Goal: Transaction & Acquisition: Purchase product/service

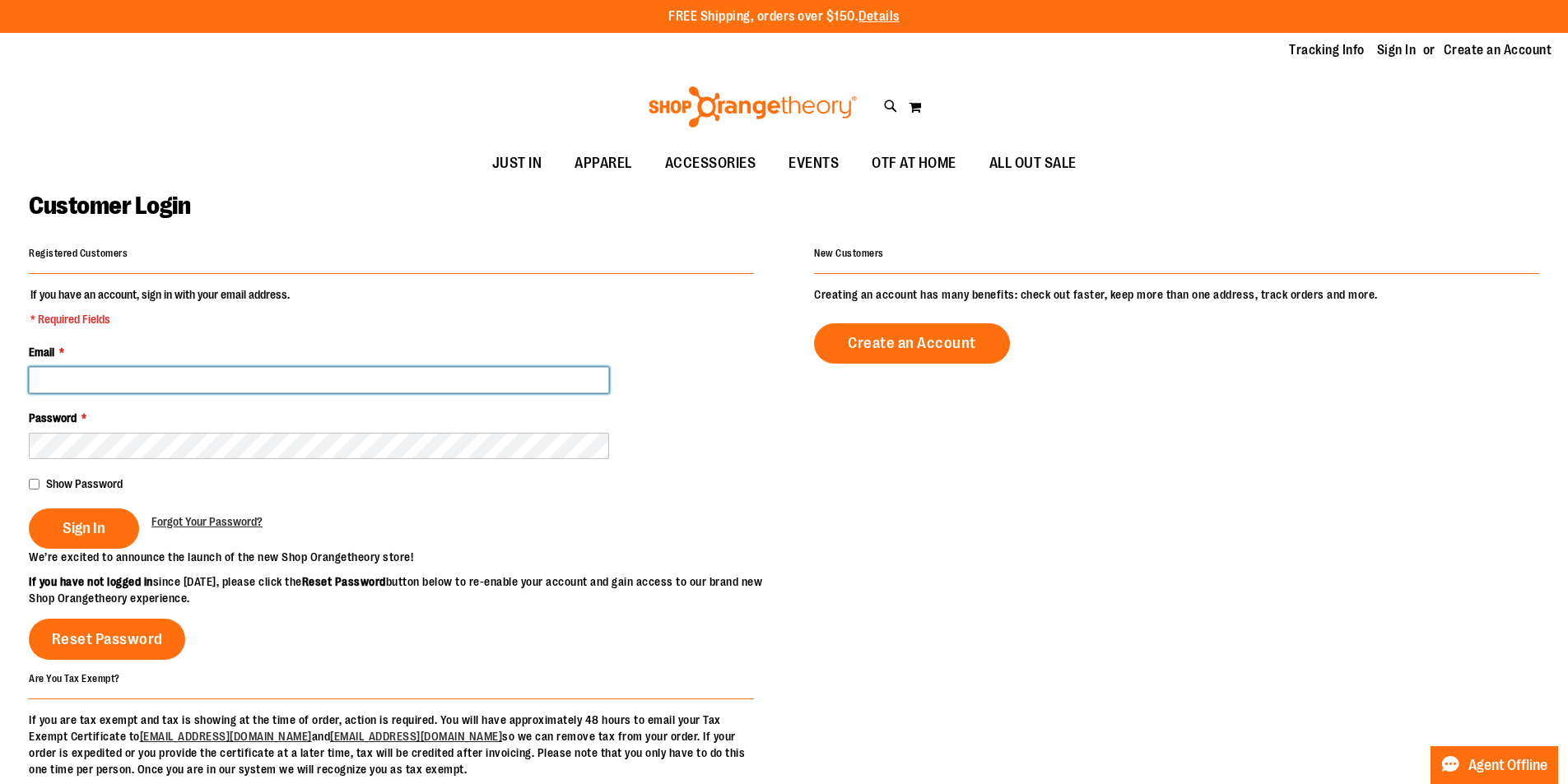
click at [368, 382] on input "Email *" at bounding box center [319, 379] width 580 height 27
type input "**********"
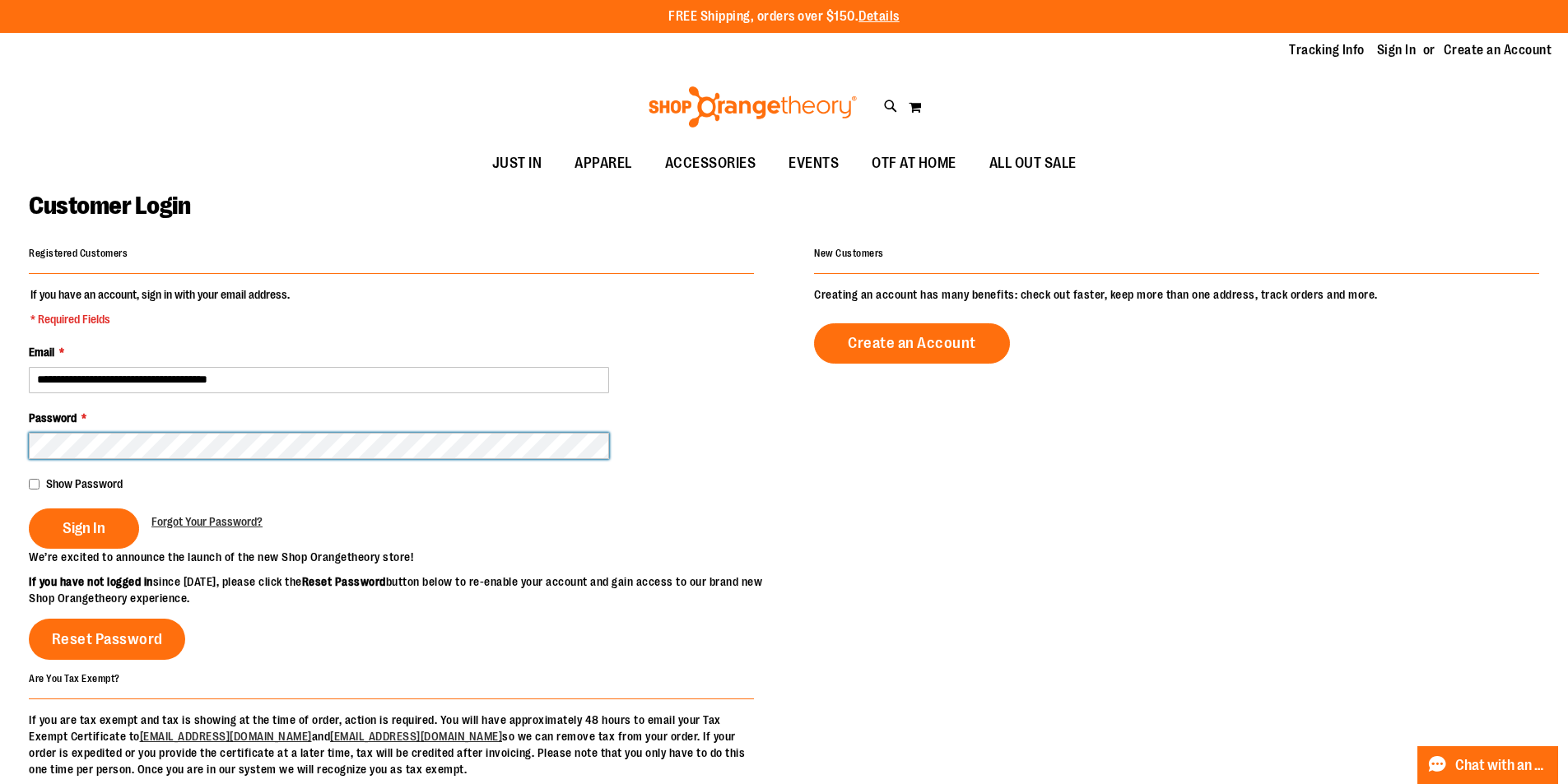
click at [29, 508] on button "Sign In" at bounding box center [84, 528] width 110 height 40
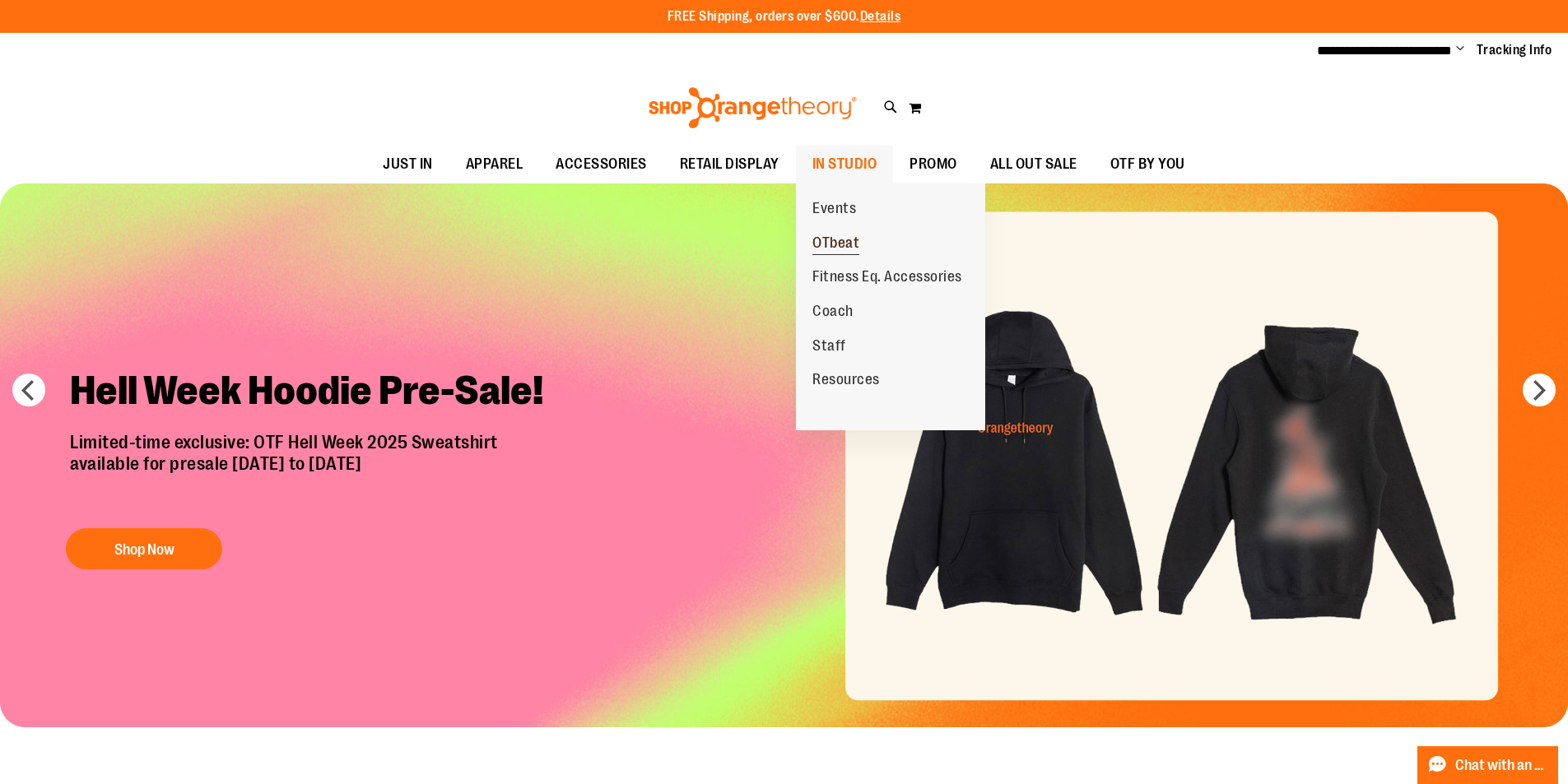
click at [844, 235] on span "OTbeat" at bounding box center [836, 245] width 47 height 21
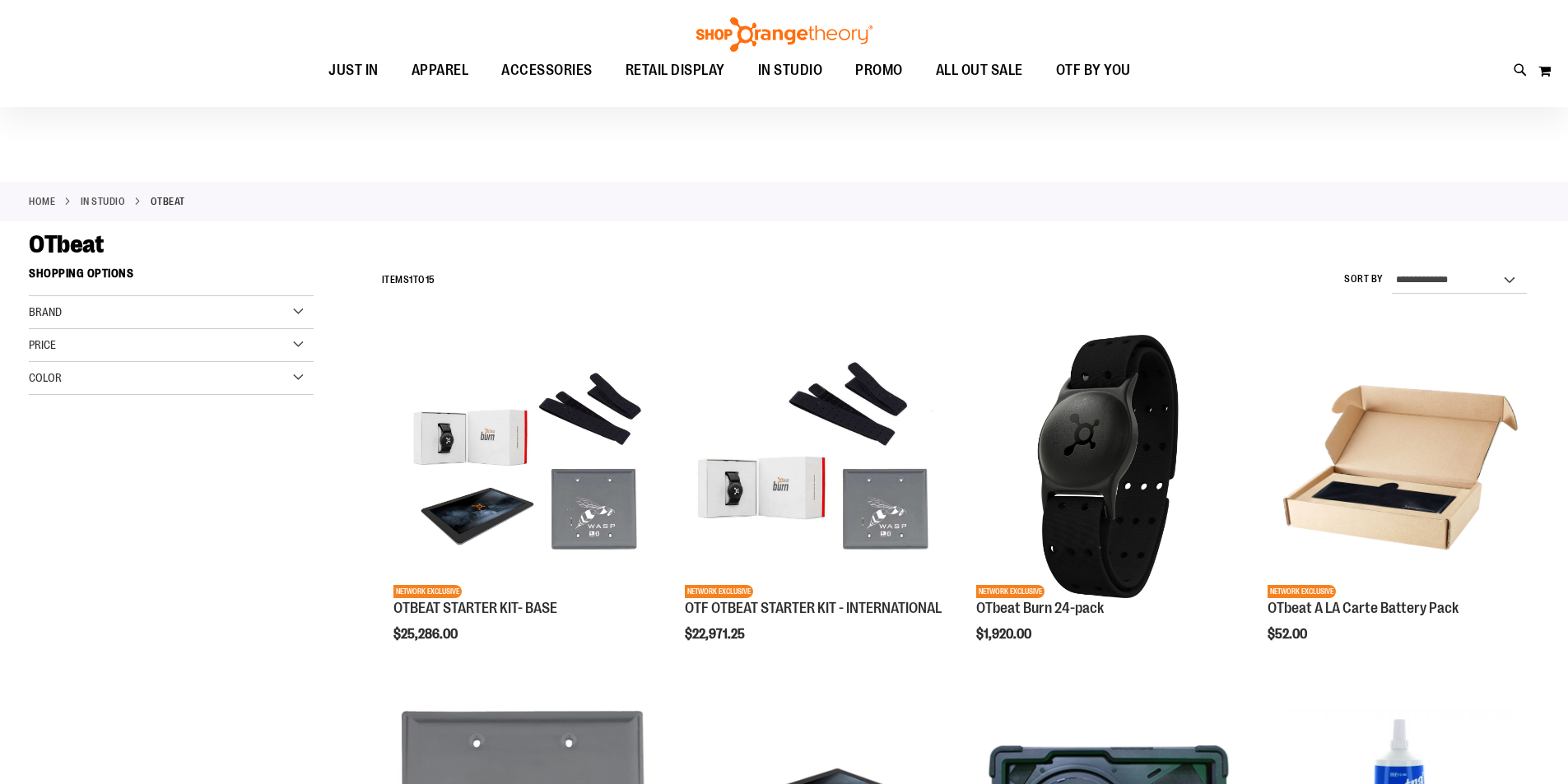
scroll to position [164, 0]
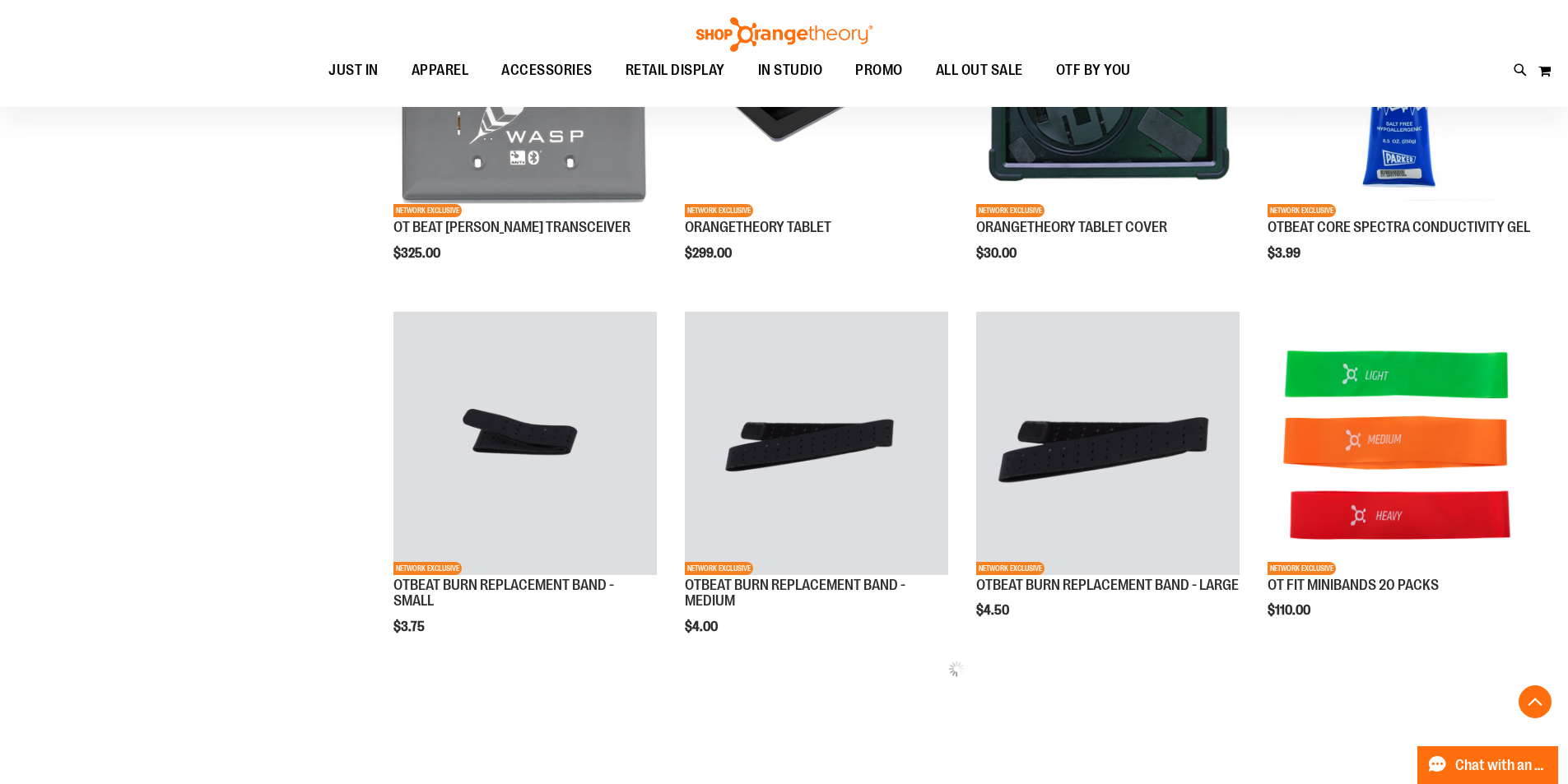
scroll to position [740, 0]
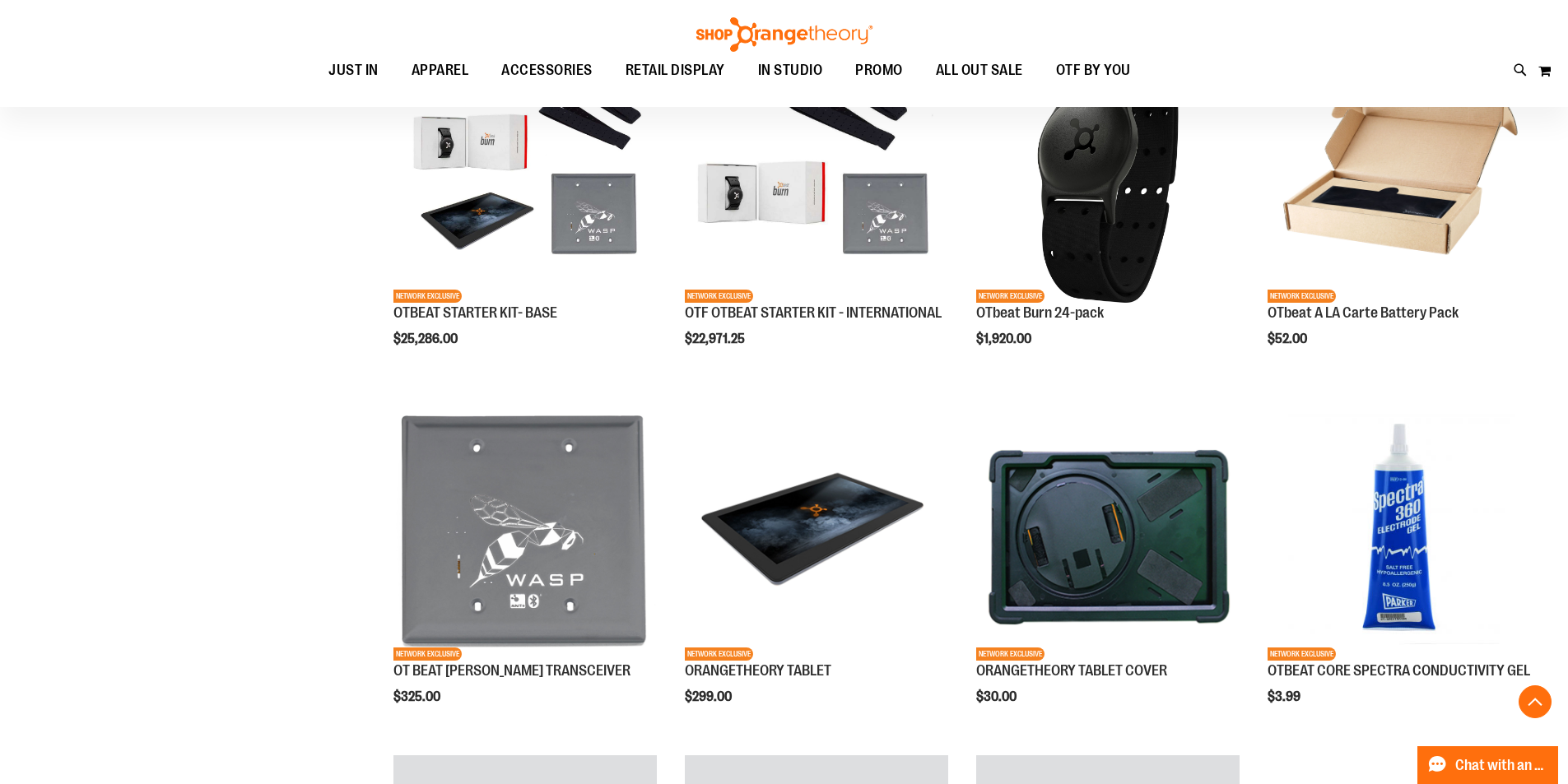
scroll to position [246, 0]
